Goal: Find specific page/section: Find specific page/section

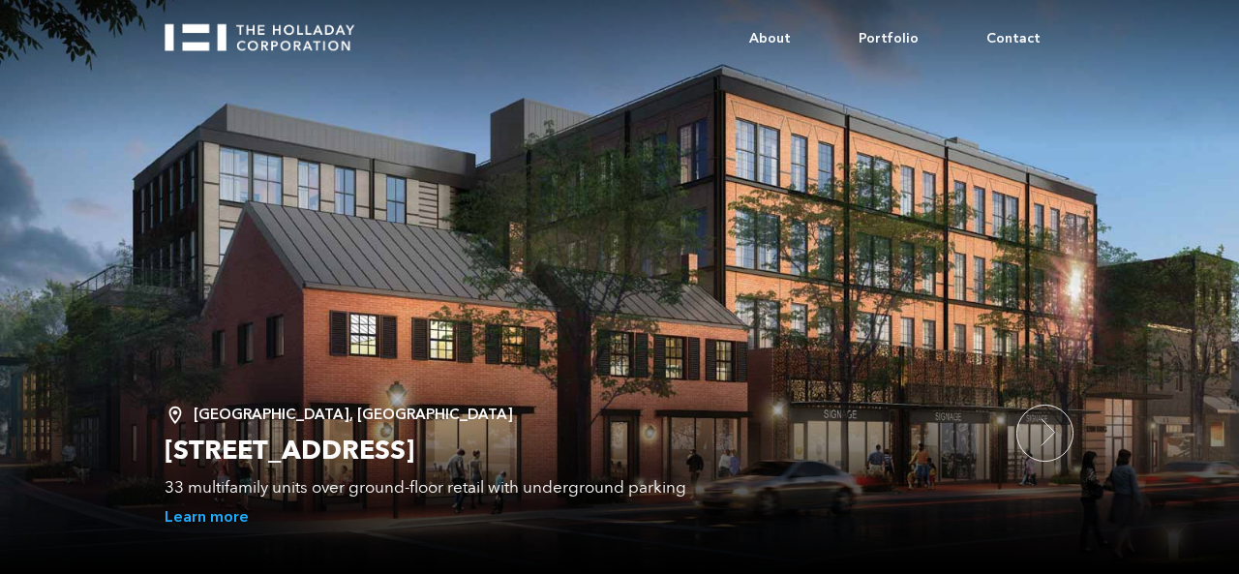
click at [236, 468] on h2 "[STREET_ADDRESS]" at bounding box center [581, 451] width 833 height 35
click at [256, 450] on h2 "[STREET_ADDRESS]" at bounding box center [581, 451] width 833 height 35
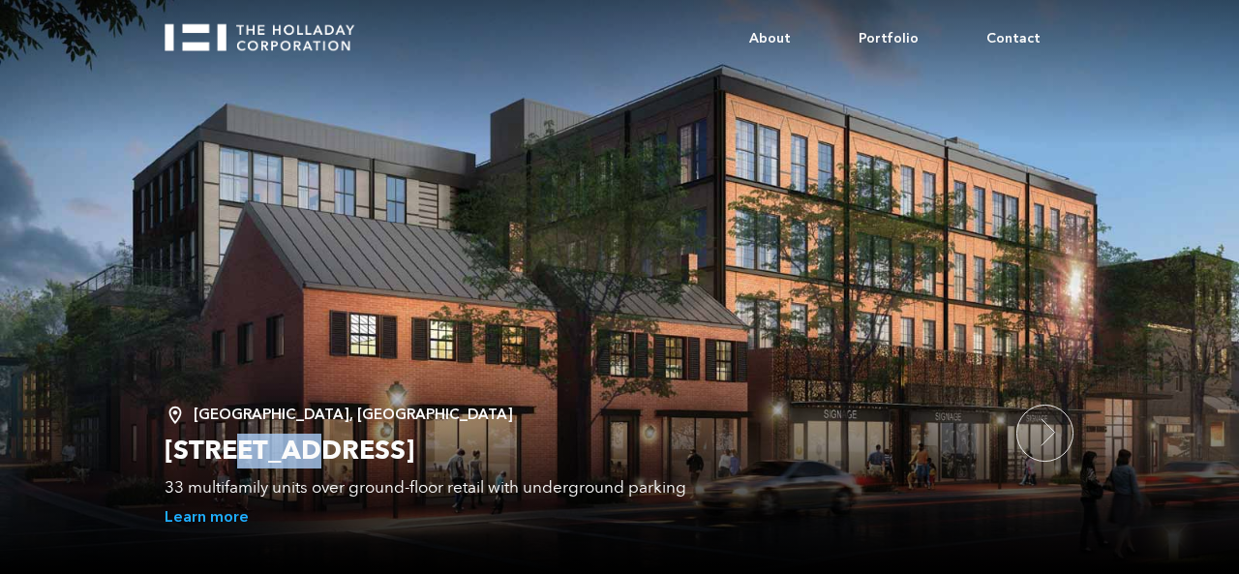
click at [256, 450] on h2 "[STREET_ADDRESS]" at bounding box center [581, 451] width 833 height 35
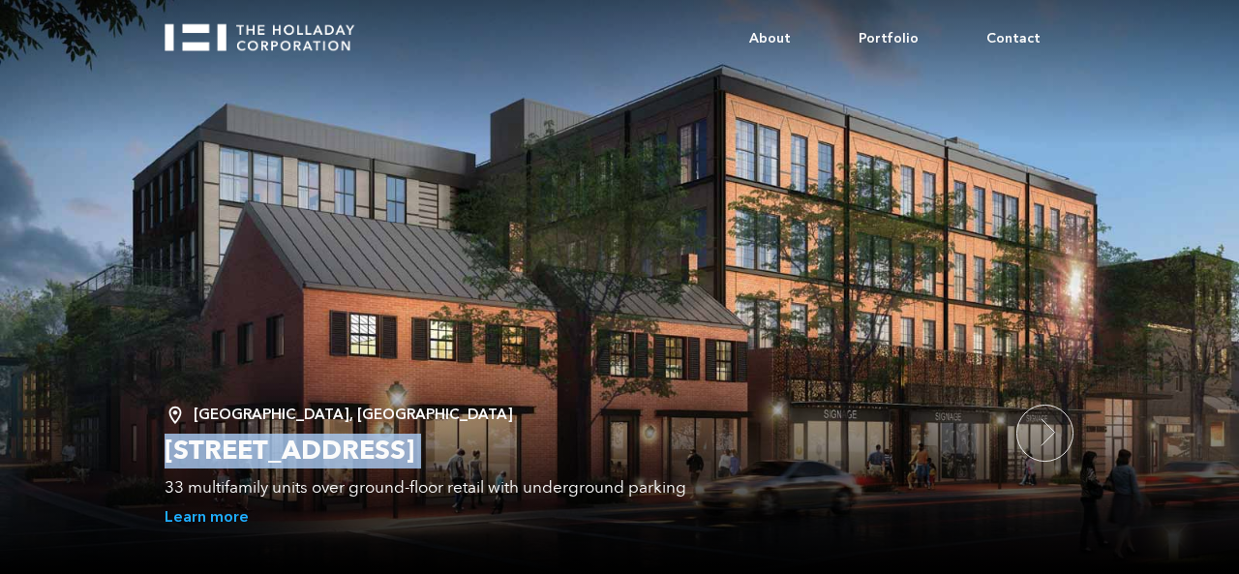
click at [256, 450] on h2 "[STREET_ADDRESS]" at bounding box center [581, 451] width 833 height 35
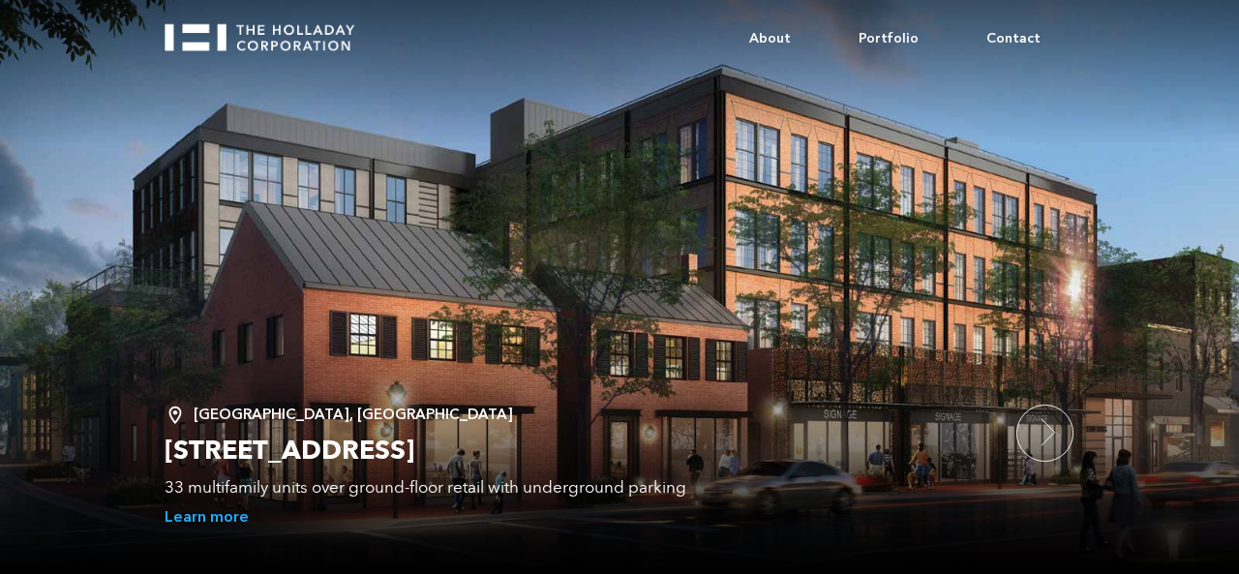
click at [256, 450] on h2 "[STREET_ADDRESS]" at bounding box center [581, 451] width 833 height 35
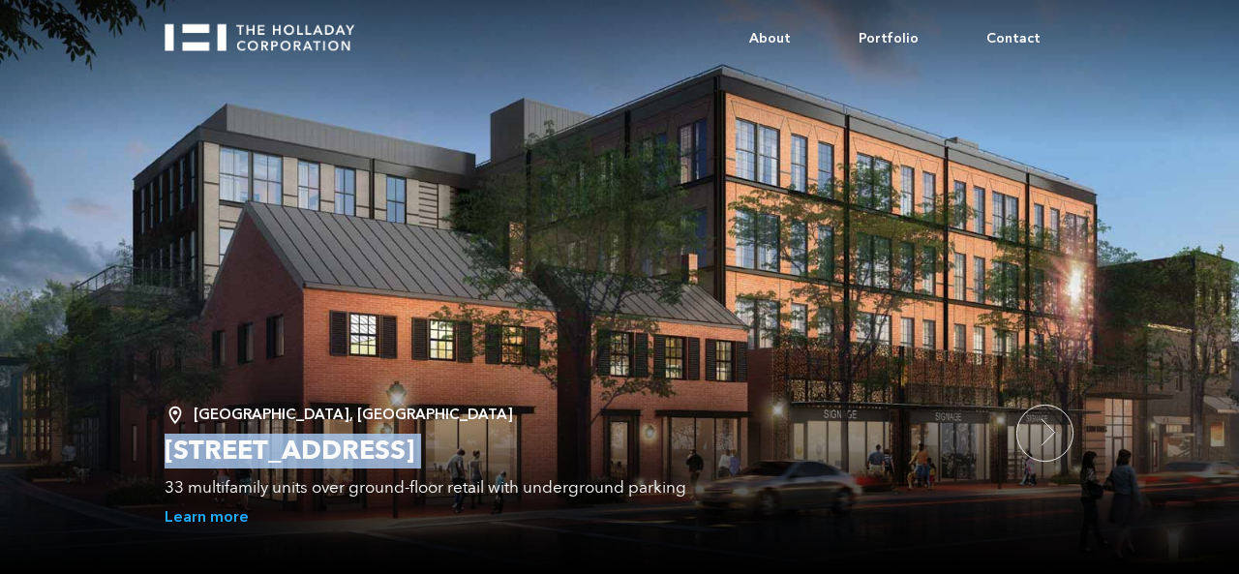
click at [256, 450] on h2 "[STREET_ADDRESS]" at bounding box center [581, 451] width 833 height 35
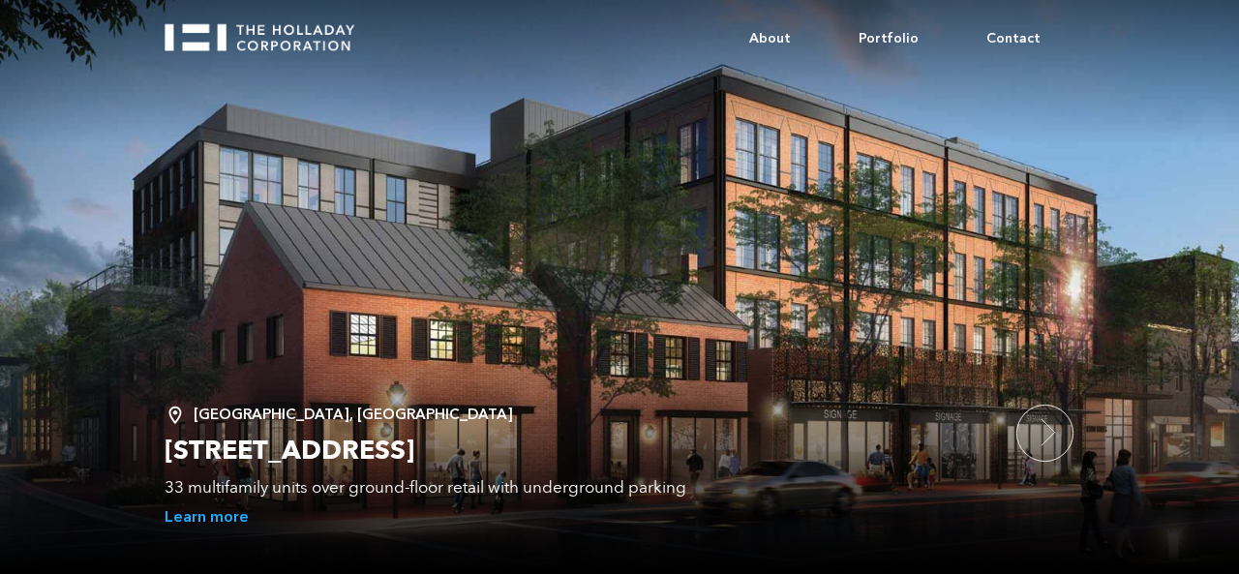
click at [256, 450] on h2 "[STREET_ADDRESS]" at bounding box center [581, 451] width 833 height 35
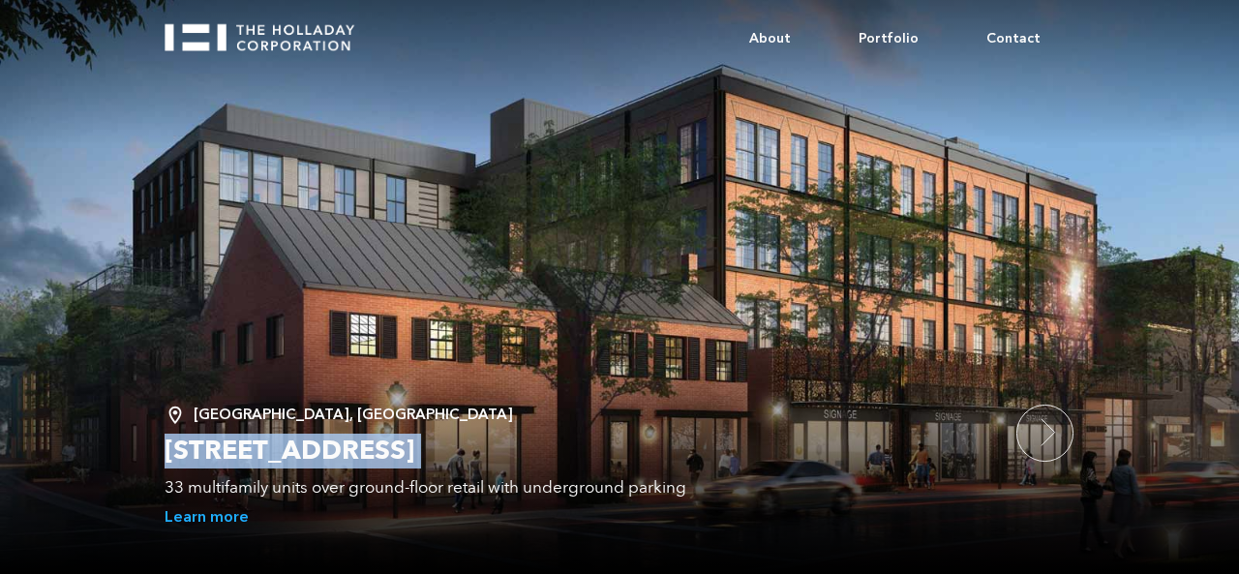
click at [256, 450] on h2 "[STREET_ADDRESS]" at bounding box center [581, 451] width 833 height 35
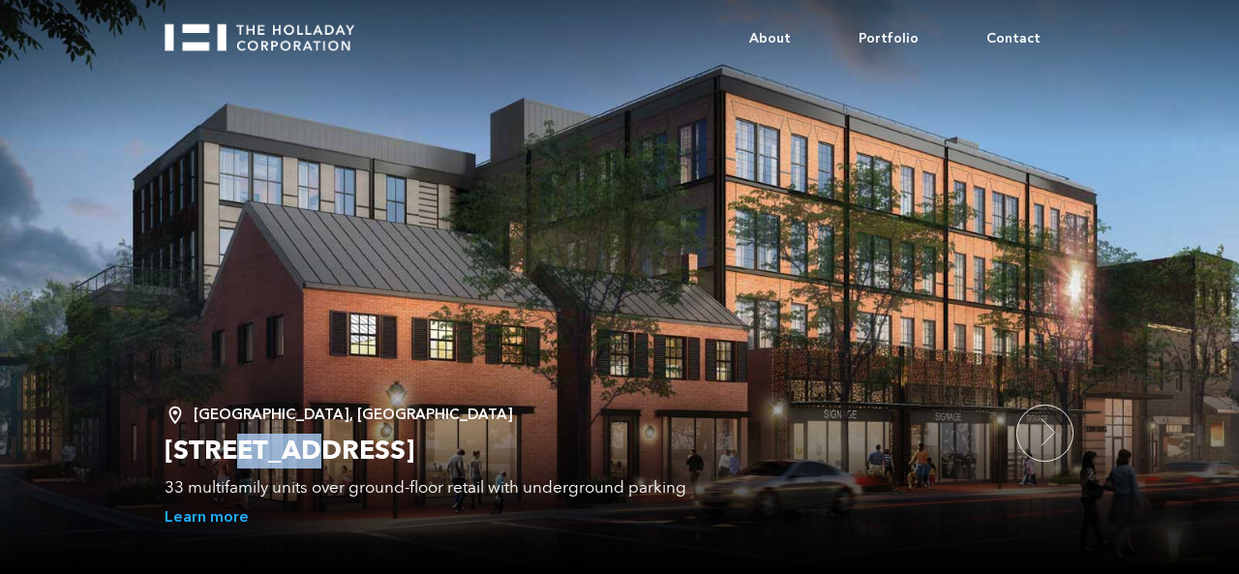
click at [256, 450] on h2 "[STREET_ADDRESS]" at bounding box center [581, 451] width 833 height 35
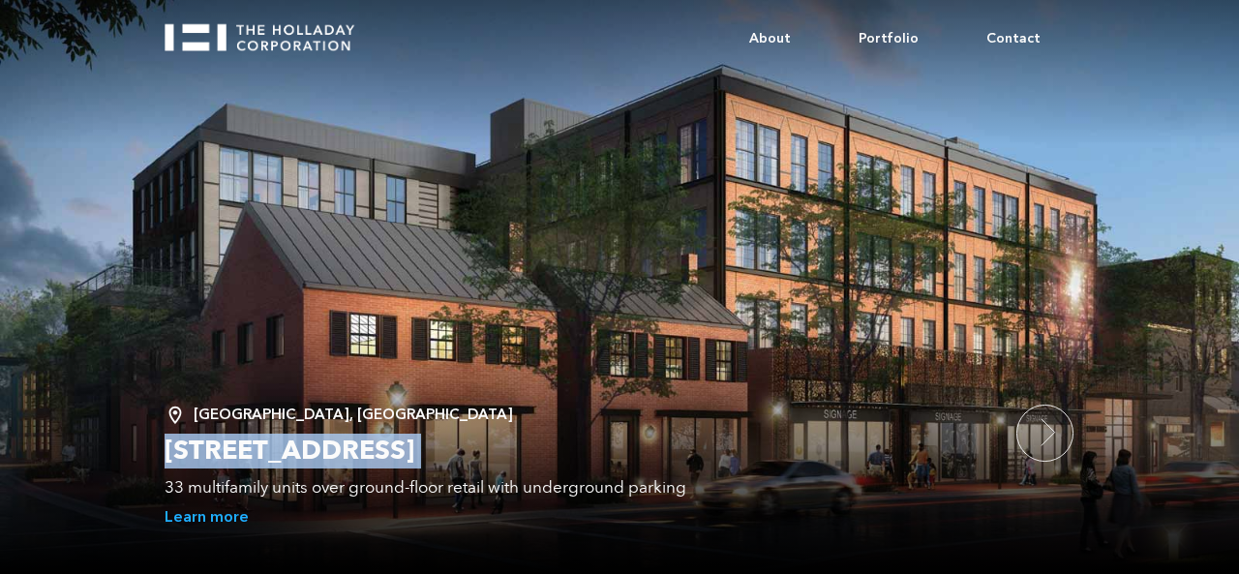
click at [256, 450] on h2 "[STREET_ADDRESS]" at bounding box center [581, 451] width 833 height 35
click at [294, 446] on h2 "[STREET_ADDRESS]" at bounding box center [581, 451] width 833 height 35
